Goal: Navigation & Orientation: Find specific page/section

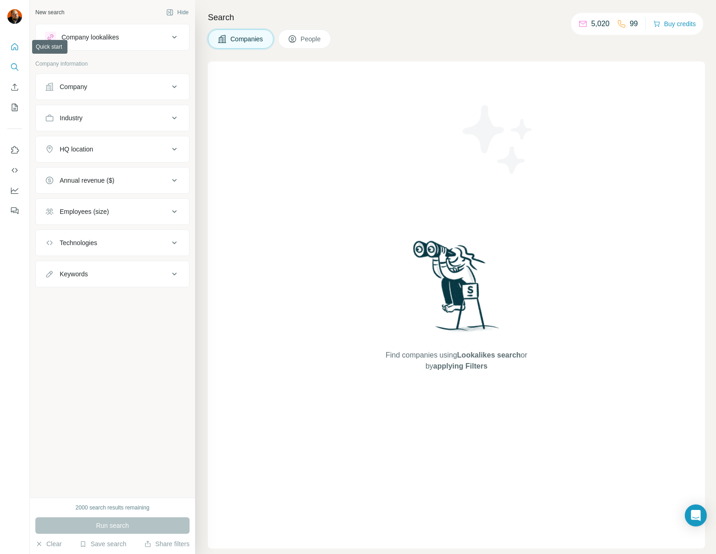
click at [14, 45] on icon "Quick start" at bounding box center [14, 46] width 9 height 9
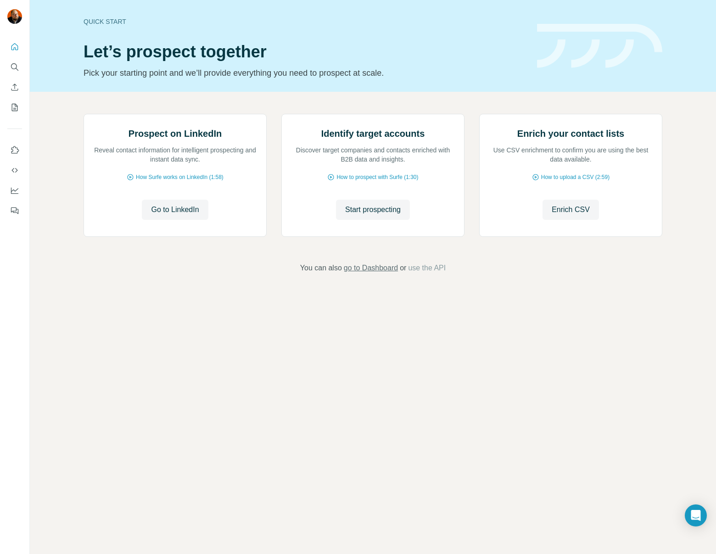
click at [362, 274] on span "go to Dashboard" at bounding box center [371, 267] width 54 height 11
